Goal: Navigation & Orientation: Find specific page/section

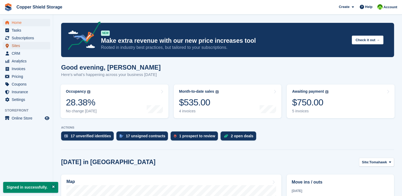
click at [14, 47] on span "Sites" at bounding box center [28, 45] width 32 height 7
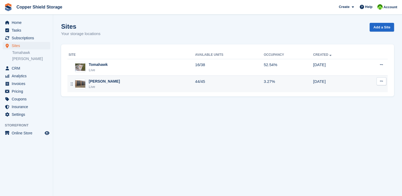
click at [108, 88] on div "Stiles Live" at bounding box center [132, 84] width 126 height 11
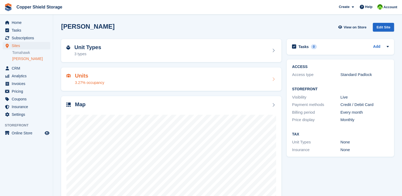
click at [93, 80] on div "3.27% occupancy" at bounding box center [89, 83] width 29 height 6
